Goal: Leave review/rating: Share an evaluation or opinion about a product, service, or content

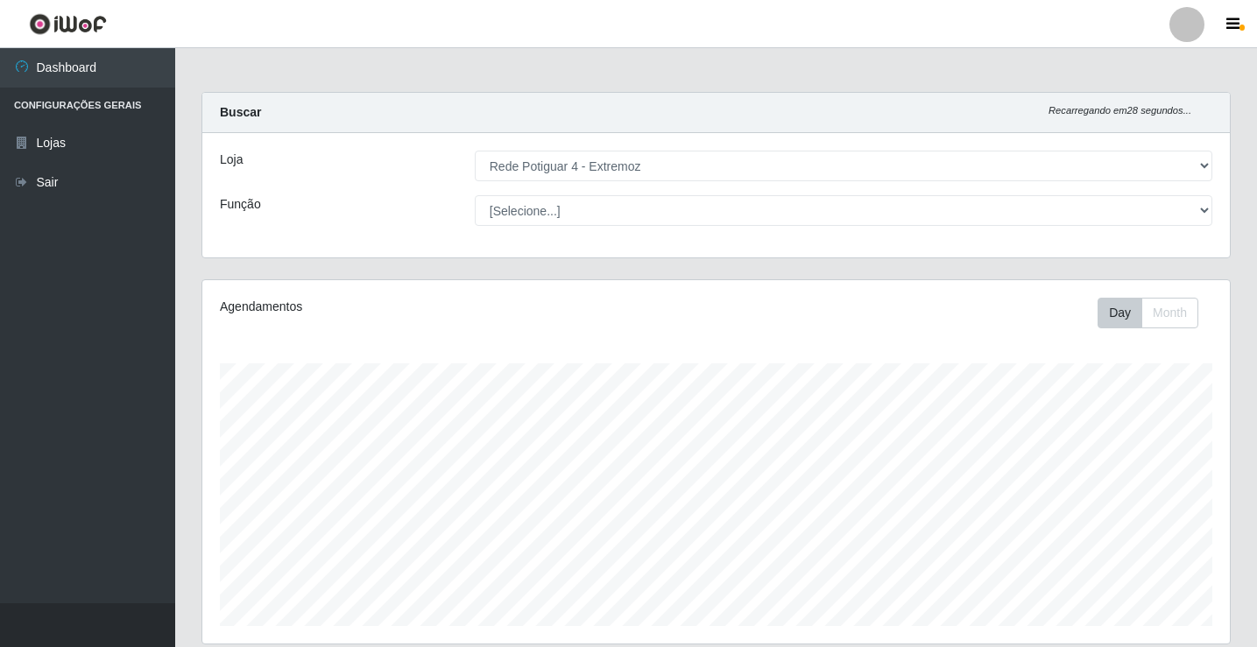
select select "78"
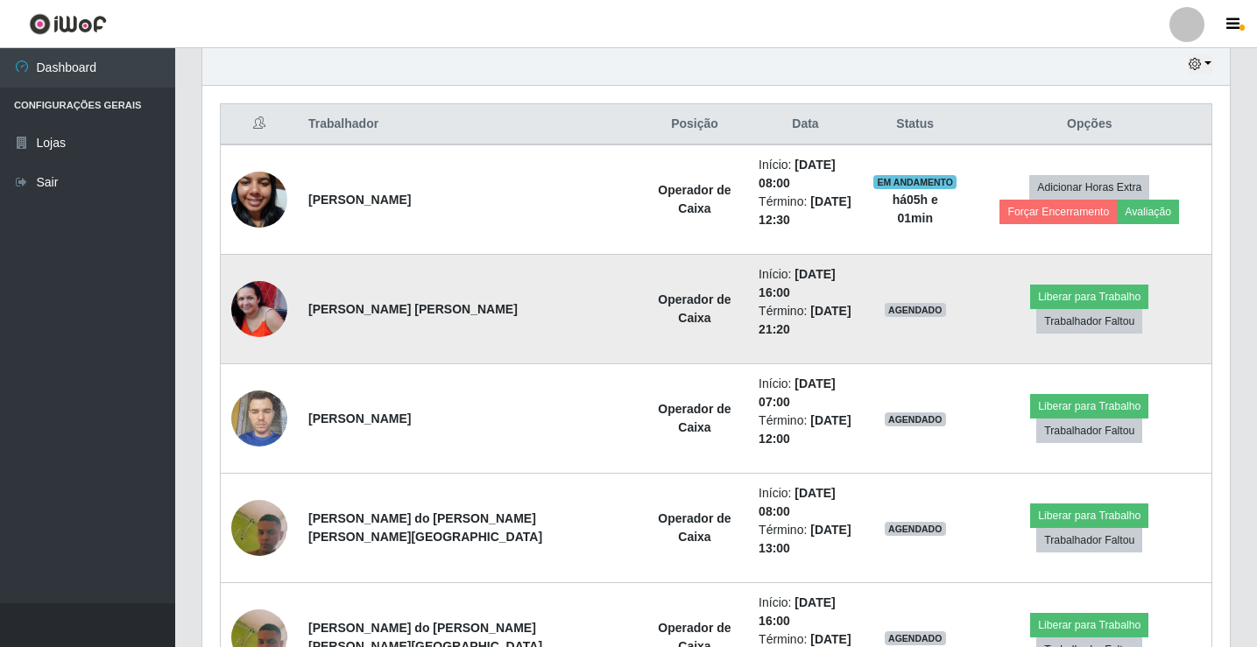
scroll to position [364, 1027]
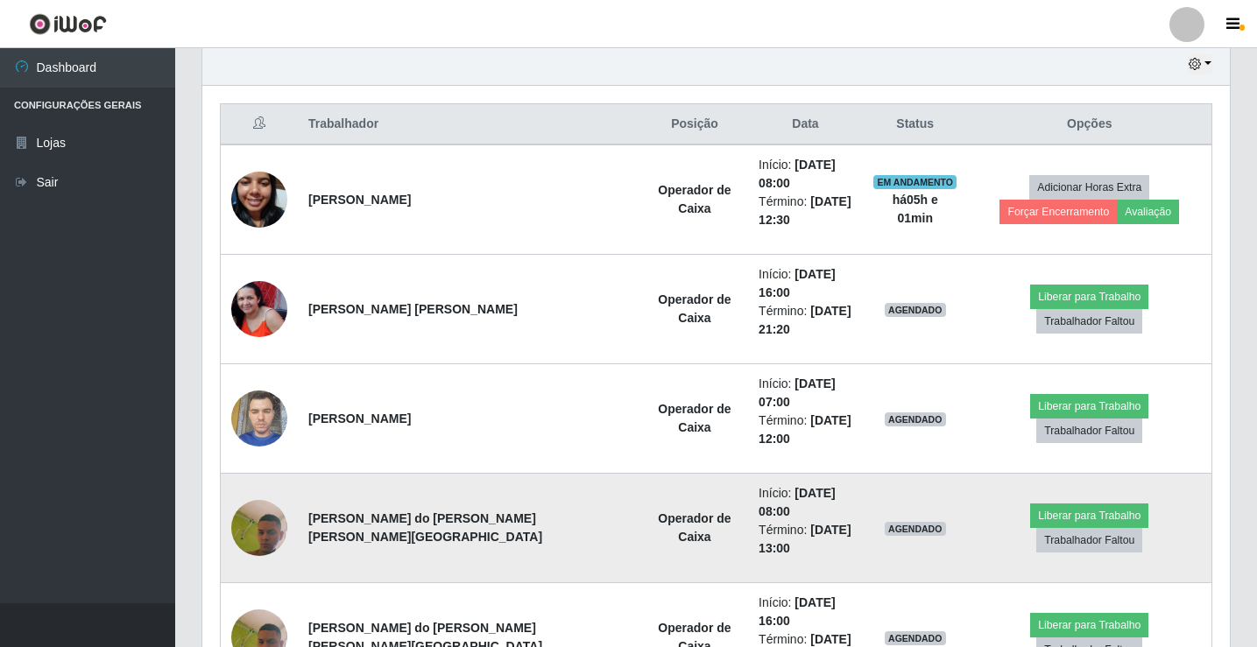
click at [261, 466] on img at bounding box center [259, 528] width 56 height 125
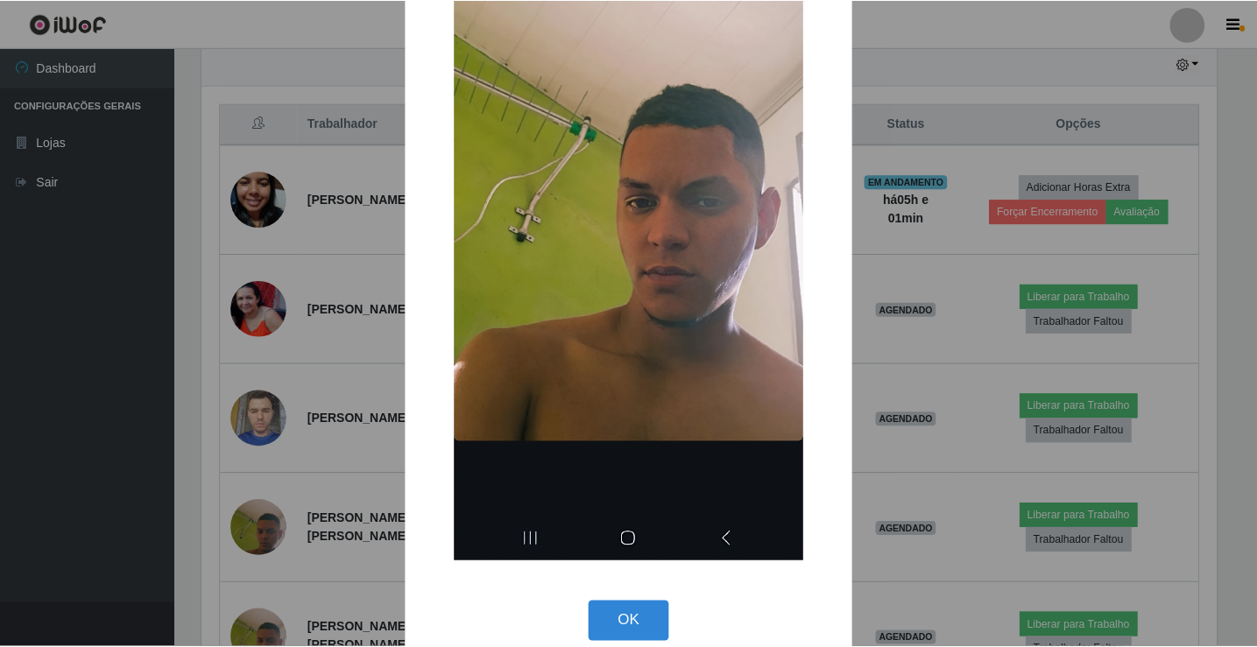
scroll to position [175, 0]
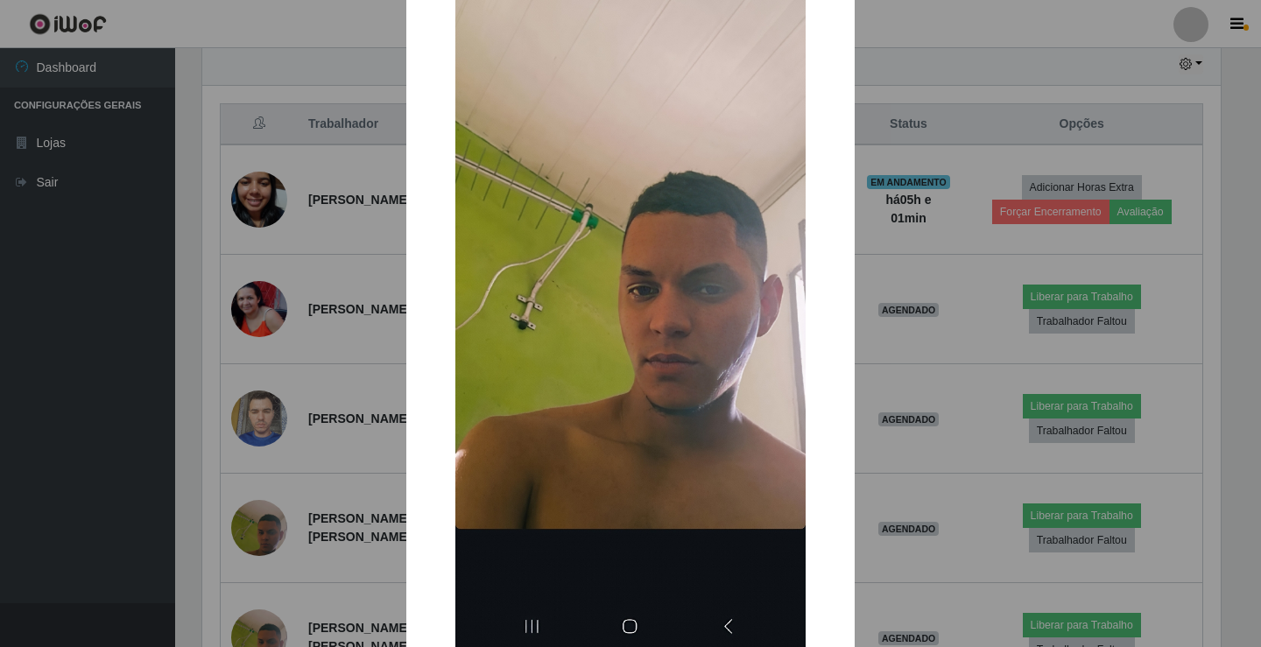
click at [188, 237] on div "× OK Cancel" at bounding box center [630, 323] width 1261 height 647
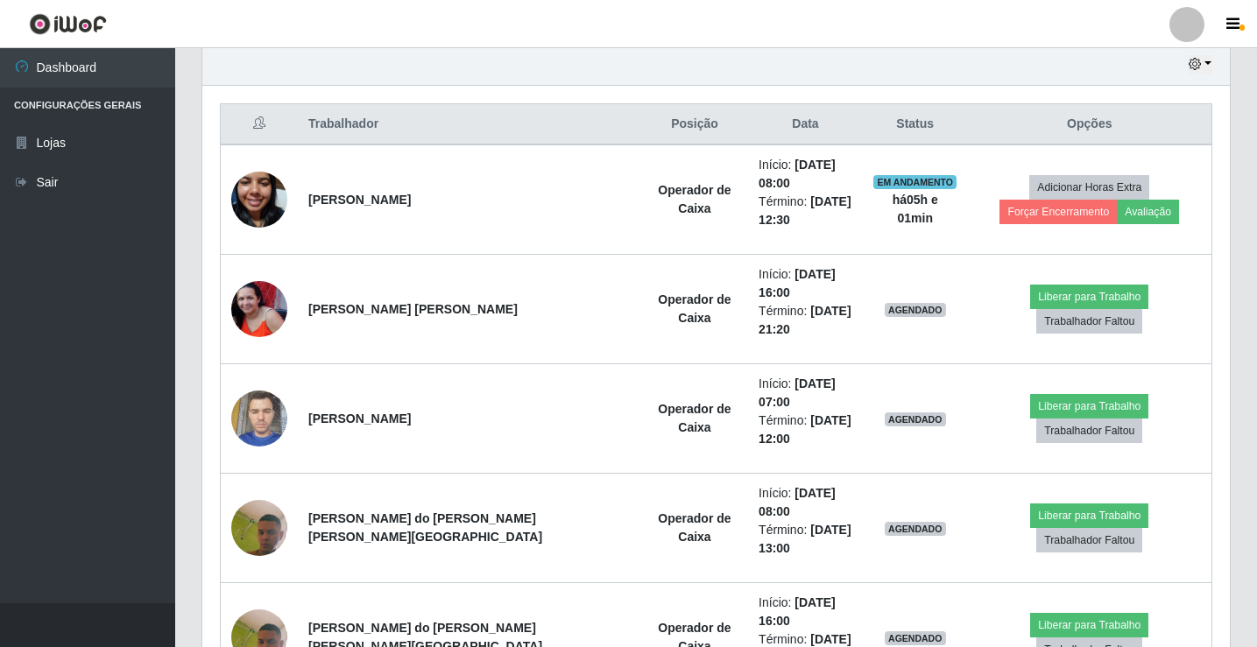
scroll to position [364, 1027]
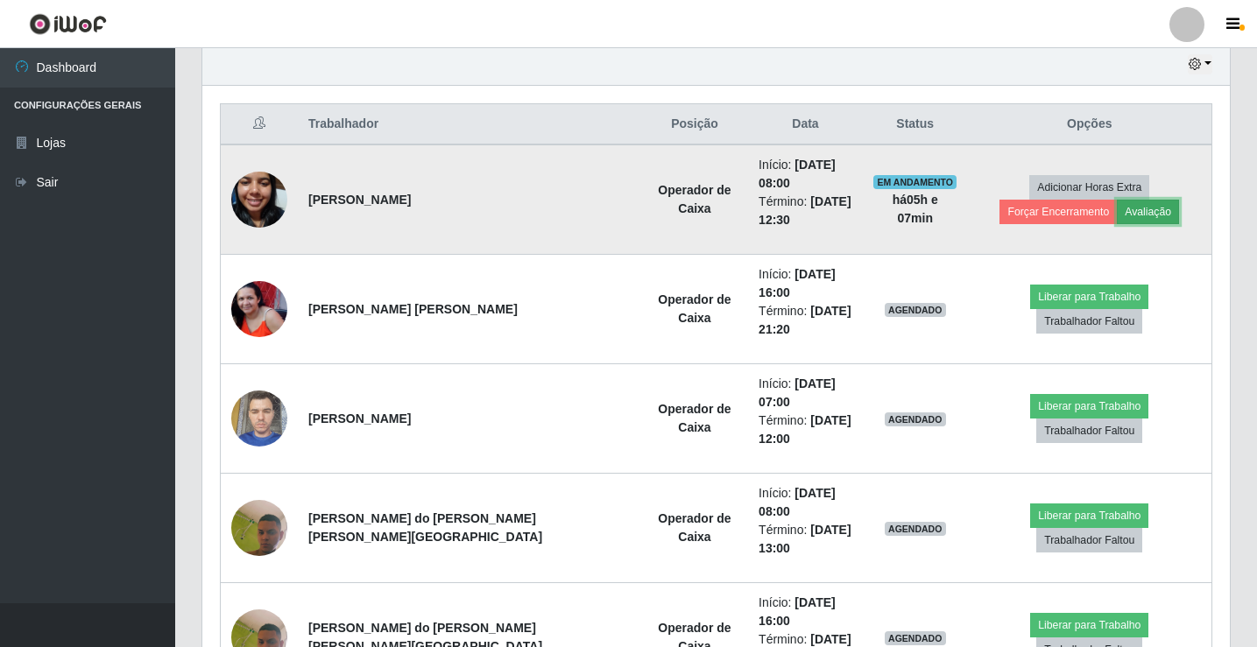
click at [1117, 202] on button "Avaliação" at bounding box center [1148, 212] width 62 height 25
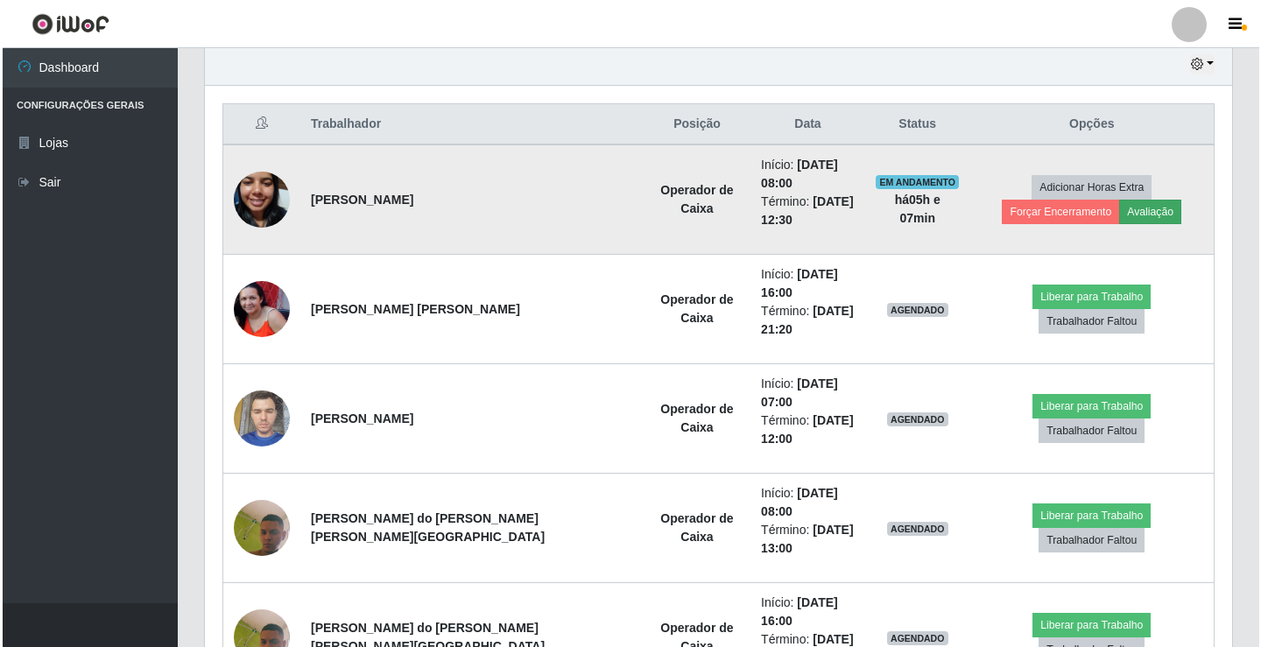
scroll to position [364, 1019]
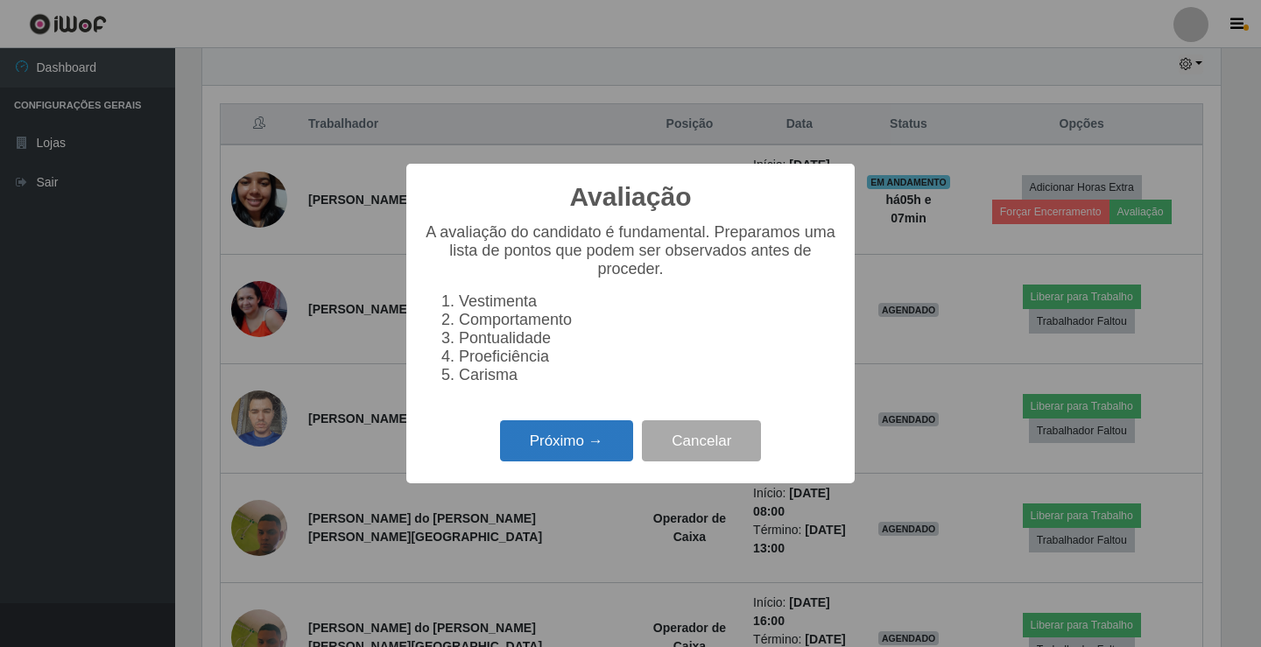
click at [603, 462] on button "Próximo →" at bounding box center [566, 440] width 133 height 41
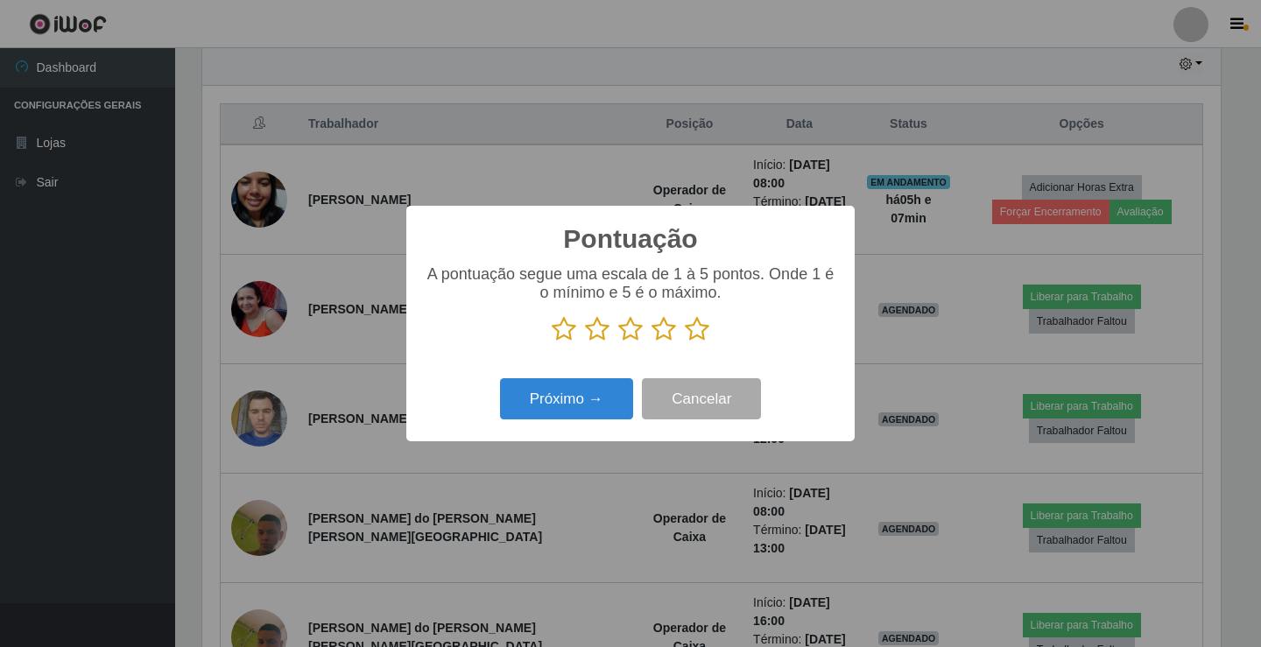
scroll to position [875540, 874885]
click at [707, 327] on icon at bounding box center [697, 329] width 25 height 26
click at [685, 342] on input "radio" at bounding box center [685, 342] width 0 height 0
click at [592, 398] on button "Próximo →" at bounding box center [566, 398] width 133 height 41
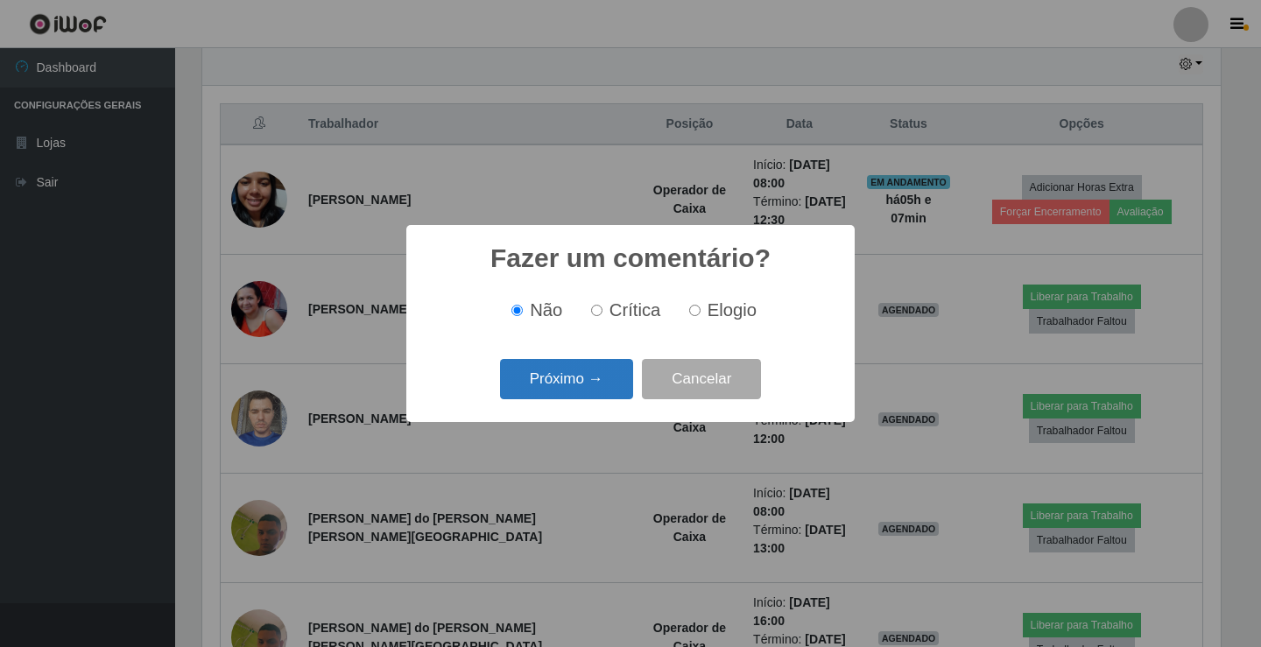
drag, startPoint x: 702, startPoint y: 316, endPoint x: 606, endPoint y: 376, distance: 112.5
click at [690, 321] on label "Elogio" at bounding box center [719, 310] width 74 height 20
click at [690, 316] on input "Elogio" at bounding box center [694, 310] width 11 height 11
radio input "true"
click at [596, 387] on button "Próximo →" at bounding box center [566, 379] width 133 height 41
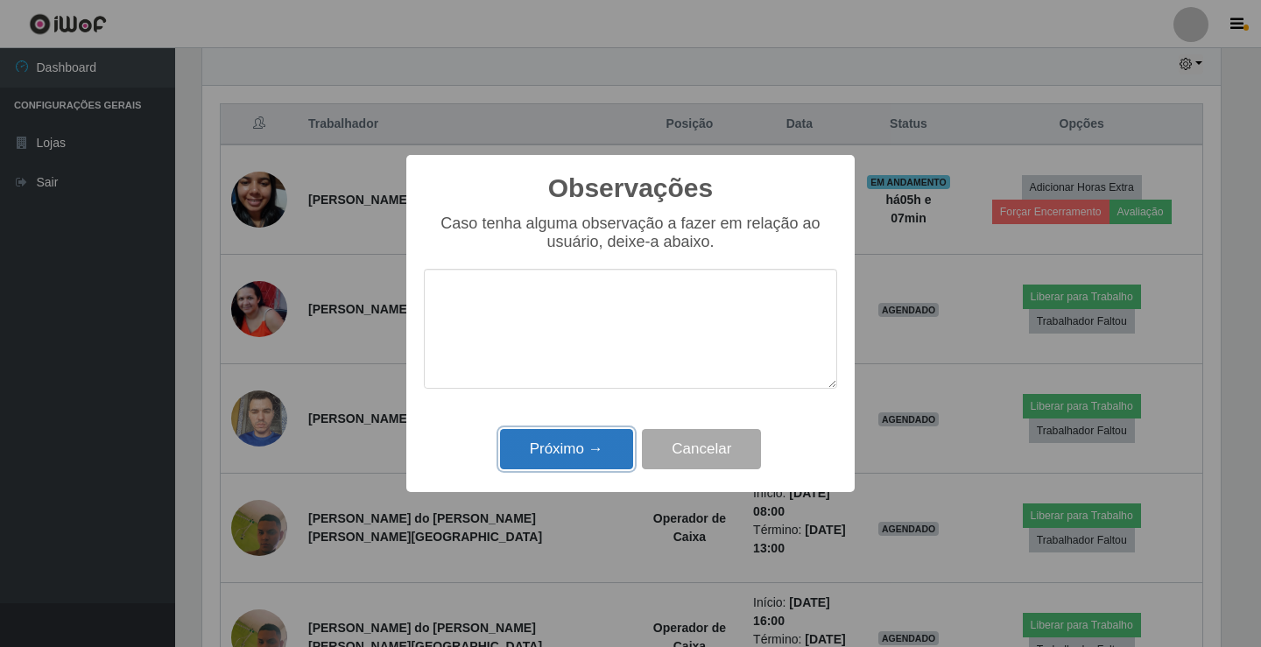
click at [594, 443] on button "Próximo →" at bounding box center [566, 449] width 133 height 41
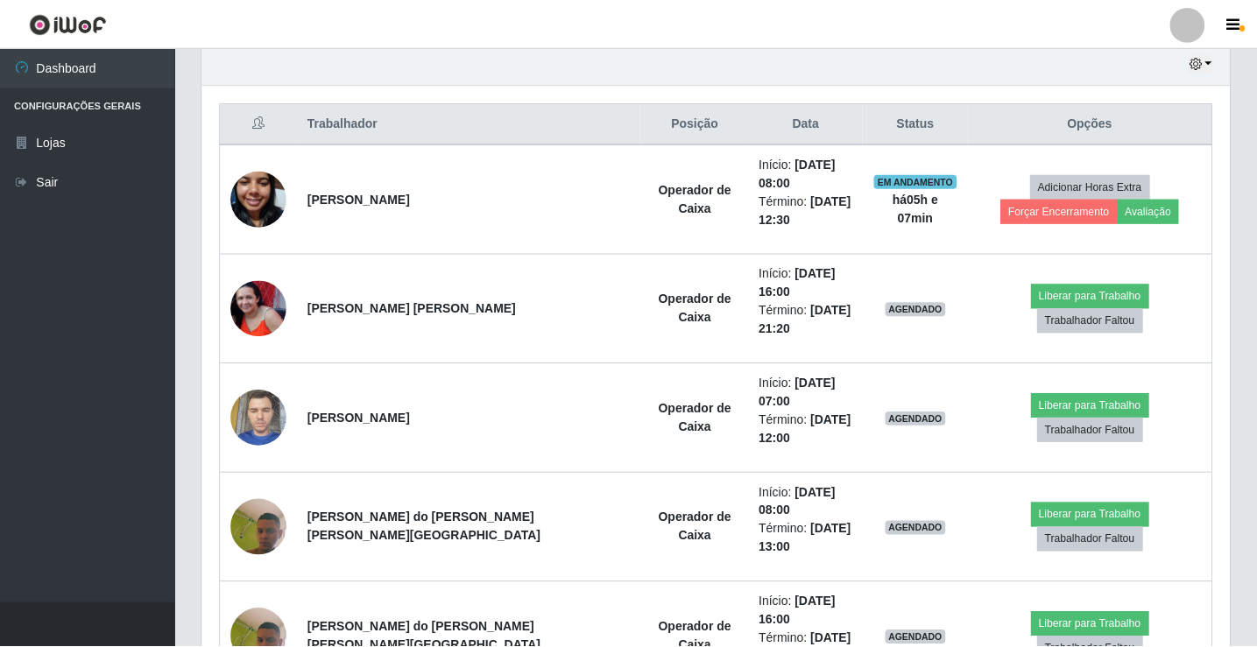
scroll to position [364, 1027]
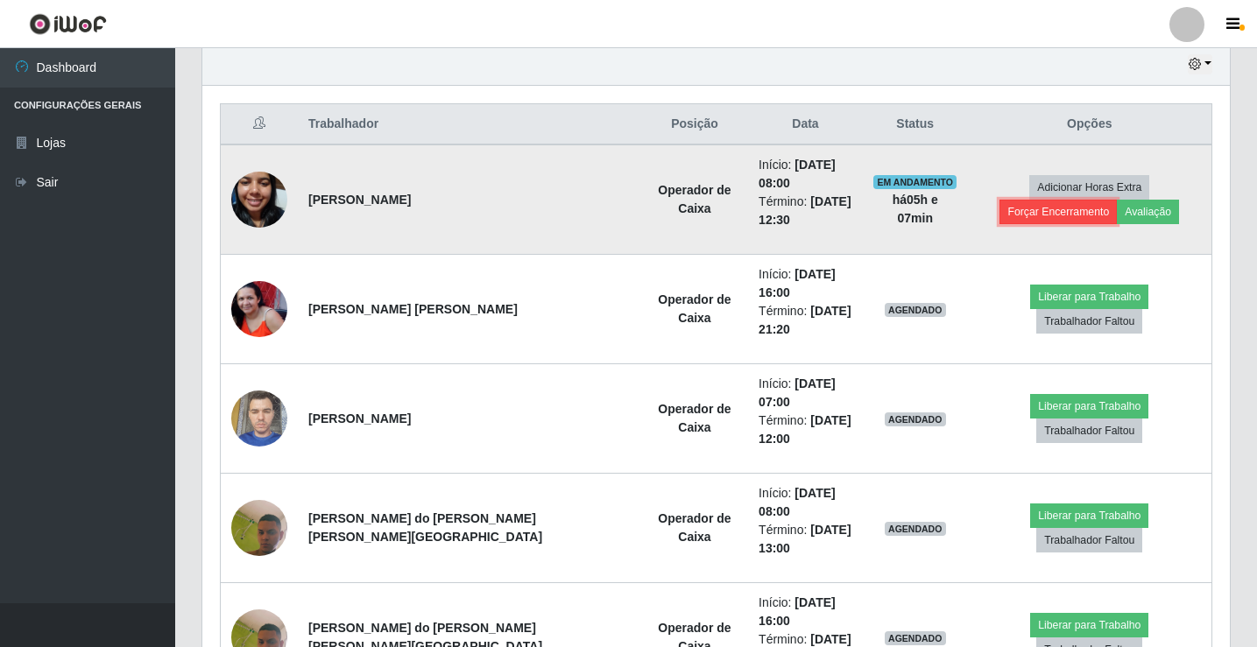
click at [1117, 200] on button "Forçar Encerramento" at bounding box center [1057, 212] width 117 height 25
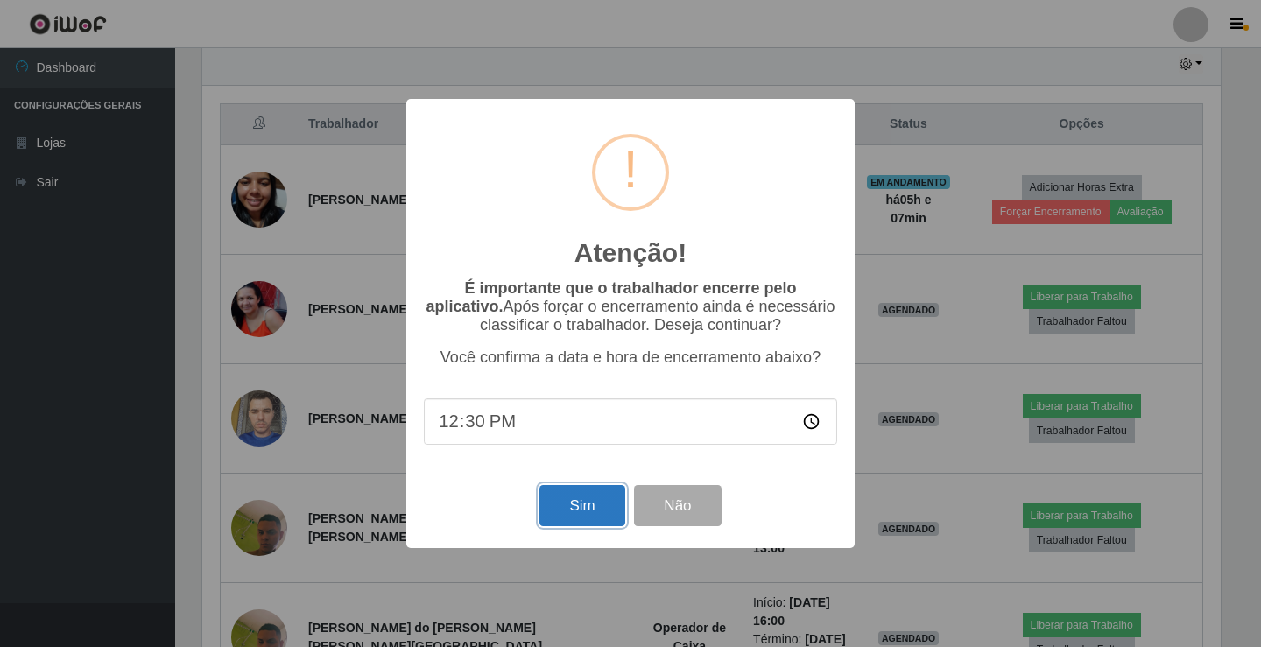
click at [568, 504] on button "Sim" at bounding box center [582, 505] width 85 height 41
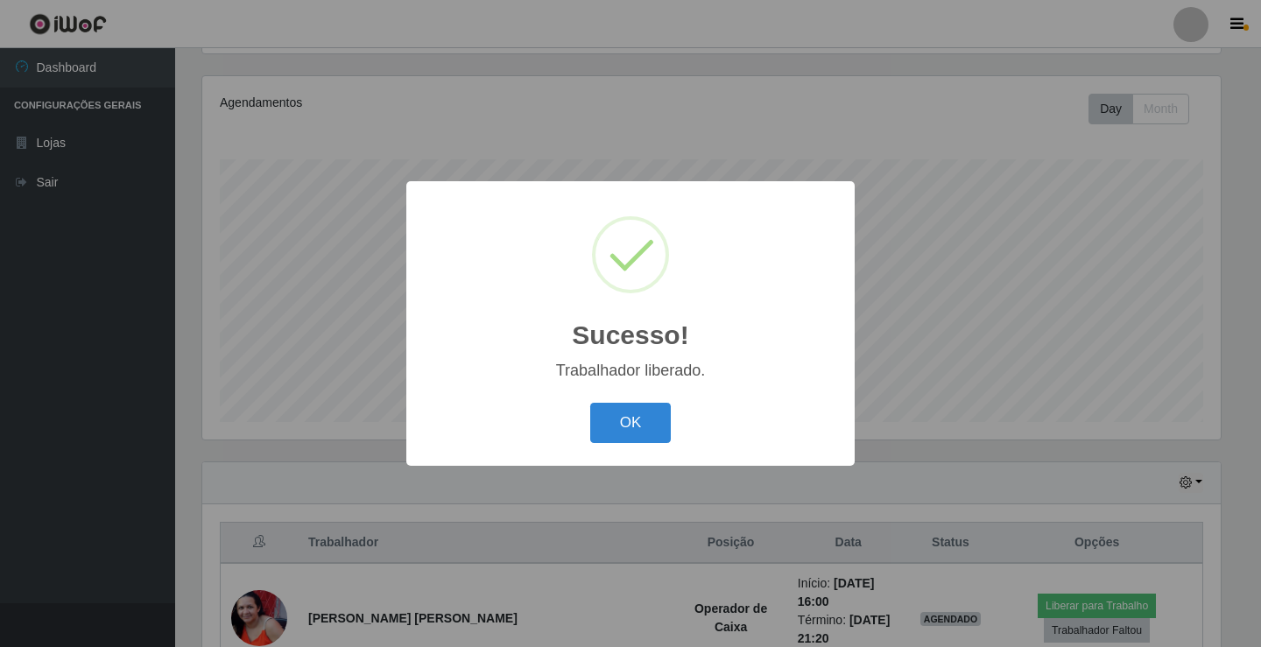
click at [623, 402] on div "OK Cancel" at bounding box center [630, 423] width 413 height 50
click at [627, 416] on button "OK" at bounding box center [630, 423] width 81 height 41
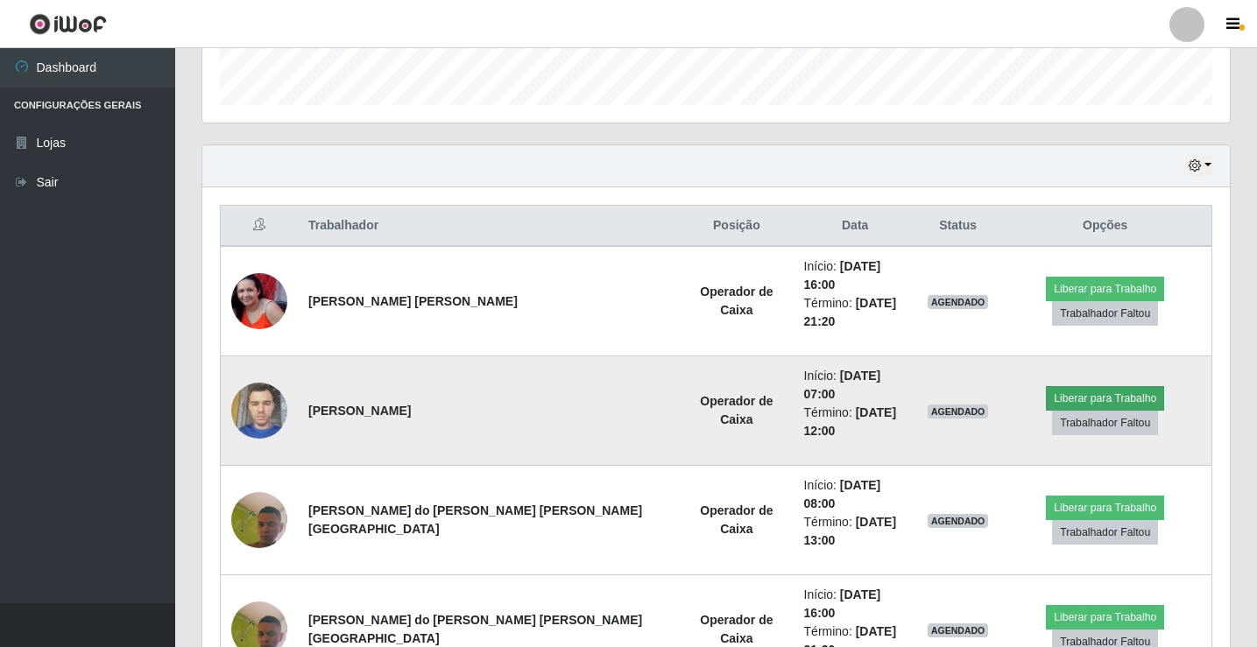
scroll to position [536, 0]
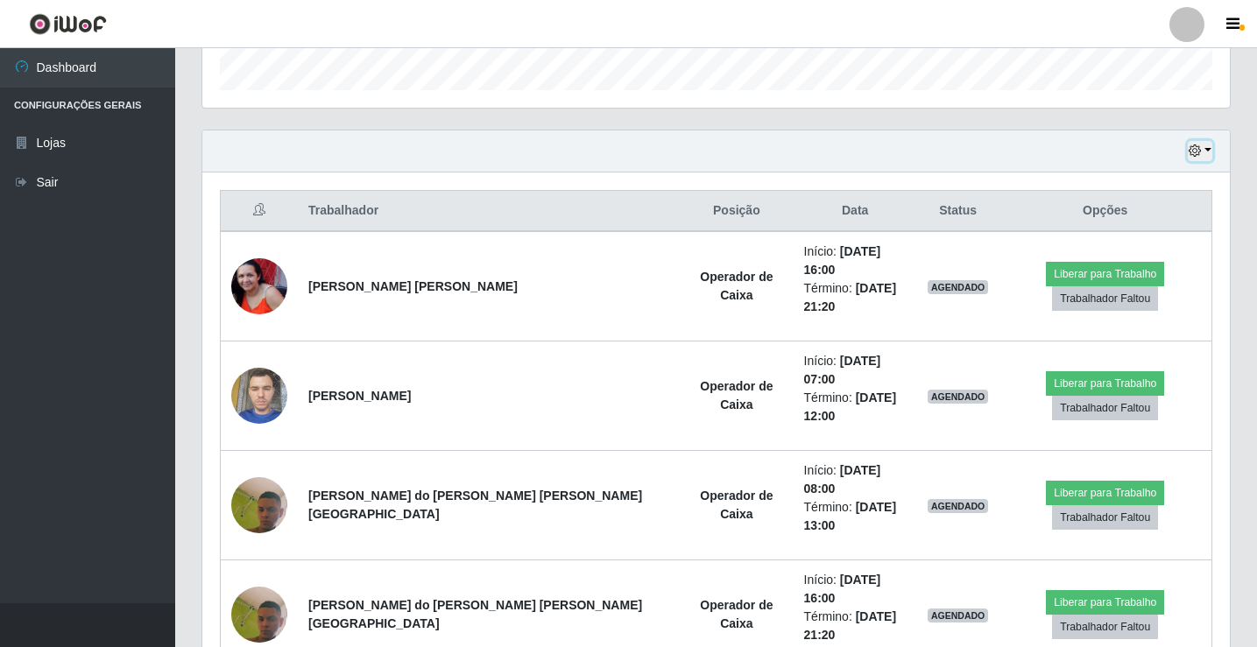
click at [1189, 155] on icon "button" at bounding box center [1195, 151] width 12 height 12
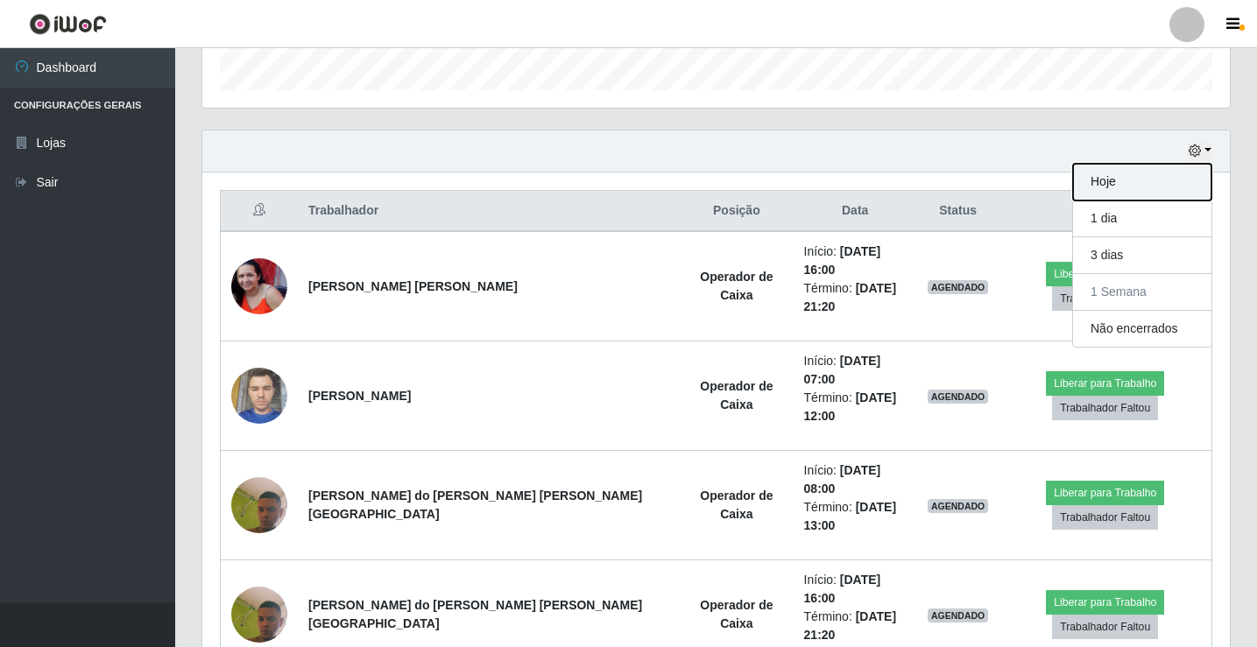
click at [1117, 180] on button "Hoje" at bounding box center [1142, 182] width 138 height 37
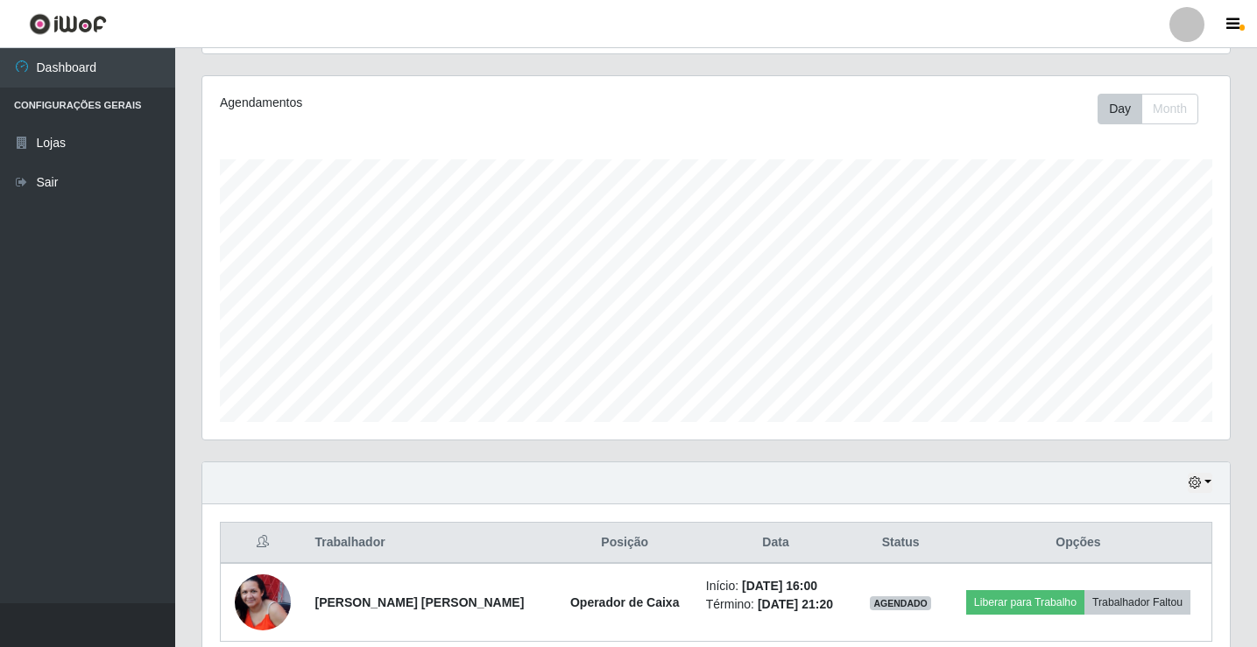
scroll to position [282, 0]
